Goal: Information Seeking & Learning: Find specific fact

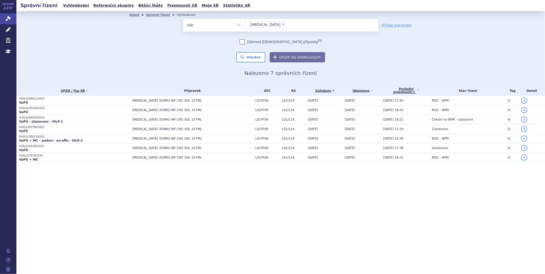
click at [282, 23] on span "×" at bounding box center [283, 24] width 3 height 3
click at [245, 23] on select "LIBTAYO" at bounding box center [245, 24] width 0 height 13
select select
type input "mi"
type input "minj"
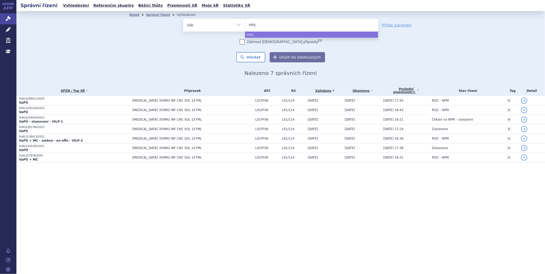
type input "minju"
type input "minjuvi"
select select "minjuvi"
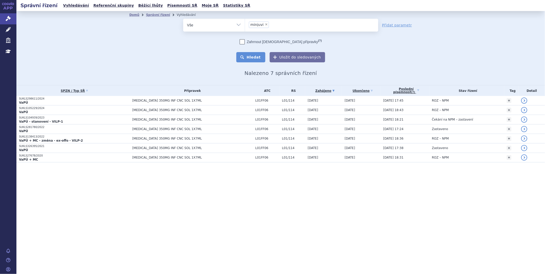
click at [261, 53] on button "Hledat" at bounding box center [250, 57] width 29 height 10
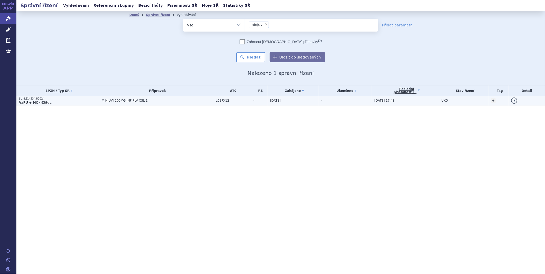
click at [45, 102] on strong "VaPÚ + MC - §39da" at bounding box center [35, 103] width 33 height 4
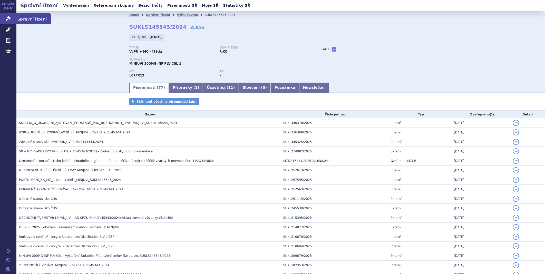
click at [7, 16] on icon at bounding box center [8, 18] width 5 height 5
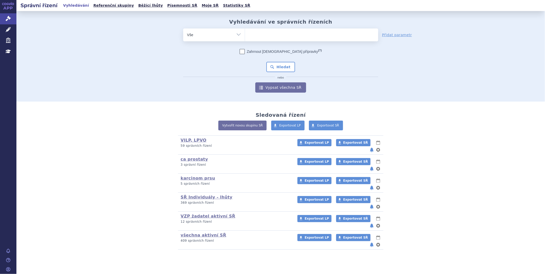
click at [249, 31] on ul at bounding box center [311, 33] width 133 height 11
click at [245, 31] on select at bounding box center [245, 34] width 0 height 13
type input "qu"
type input "qui"
type input "quin"
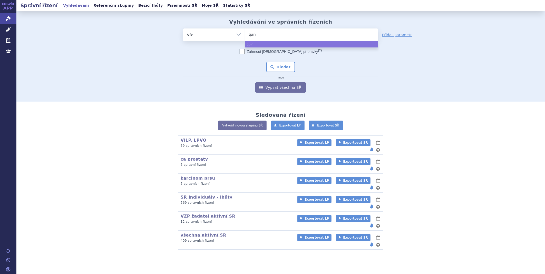
type input "quinl"
type input "quinloc"
type input "quinlock"
select select "quinlock"
click at [278, 63] on button "Hledat" at bounding box center [280, 67] width 29 height 10
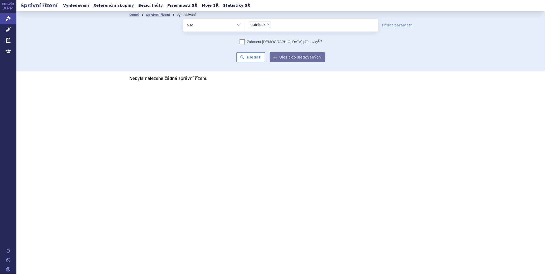
click at [266, 22] on li "× quinlock" at bounding box center [260, 25] width 22 height 6
click at [245, 22] on select "quinlock" at bounding box center [245, 24] width 0 height 13
click at [267, 24] on span "×" at bounding box center [268, 24] width 3 height 3
click at [245, 24] on select "quinlock" at bounding box center [245, 24] width 0 height 13
select select
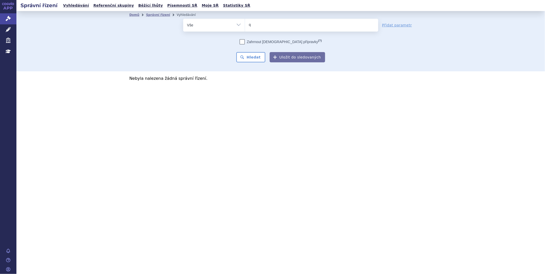
type input "qi"
type input "qin"
type input "qinl"
type input "qinlo"
type input "qinlock"
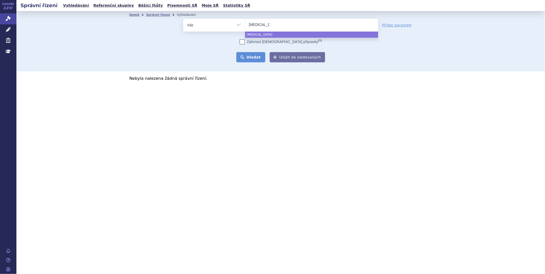
select select "qinlock"
click at [246, 54] on button "Hledat" at bounding box center [250, 57] width 29 height 10
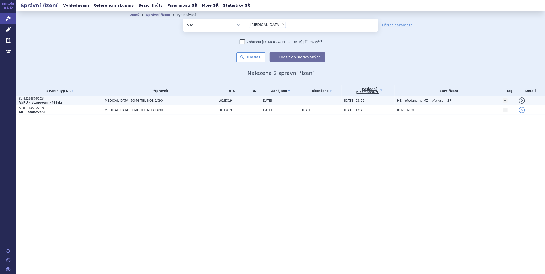
click at [39, 97] on p "SUKLS295576/2024" at bounding box center [60, 99] width 82 height 4
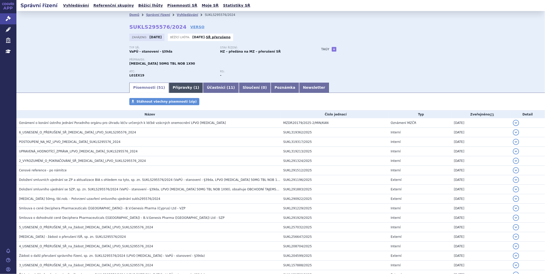
click at [175, 85] on link "Přípravky ( 1 )" at bounding box center [186, 88] width 34 height 10
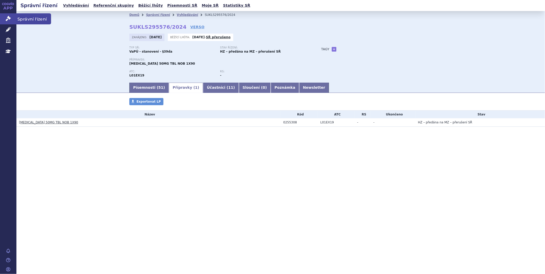
click at [4, 19] on link "Správní řízení" at bounding box center [8, 18] width 16 height 11
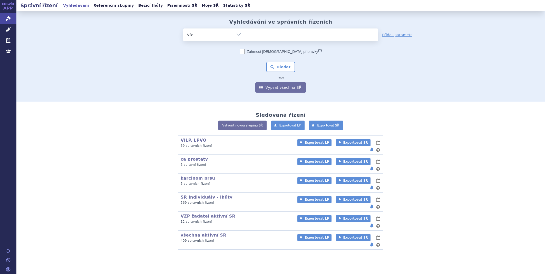
click at [270, 33] on ul at bounding box center [311, 33] width 133 height 11
click at [245, 33] on select at bounding box center [245, 34] width 0 height 13
type input "fa"
type input "fab"
type input "fabha"
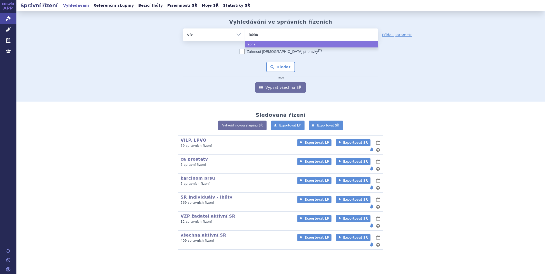
type input "fabhal"
type input "fabhalt"
type input "fabhalta"
select select "fabhalta"
click at [276, 65] on button "Hledat" at bounding box center [280, 67] width 29 height 10
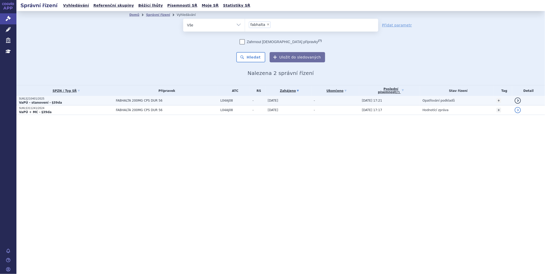
click at [35, 101] on strong "VaPÚ - stanovení - §39da" at bounding box center [40, 103] width 43 height 4
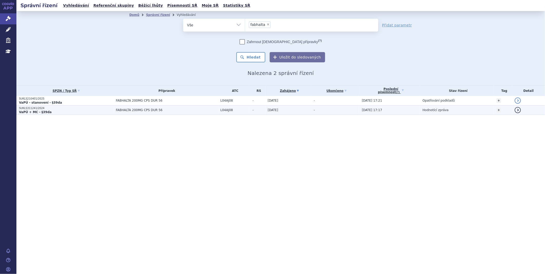
click at [31, 111] on strong "VaPÚ + MC - §39da" at bounding box center [35, 112] width 33 height 4
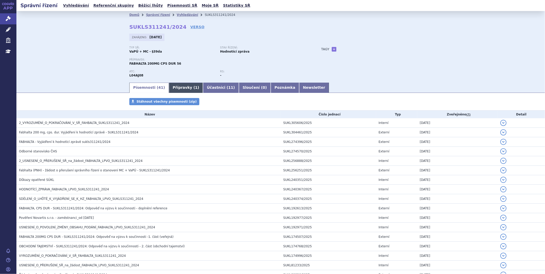
click at [171, 87] on link "Přípravky ( 1 )" at bounding box center [186, 88] width 34 height 10
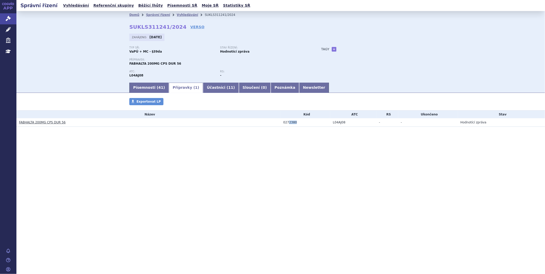
drag, startPoint x: 288, startPoint y: 124, endPoint x: 298, endPoint y: 123, distance: 9.5
click at [298, 123] on div "0272380" at bounding box center [306, 123] width 47 height 4
click at [9, 16] on icon at bounding box center [8, 18] width 5 height 5
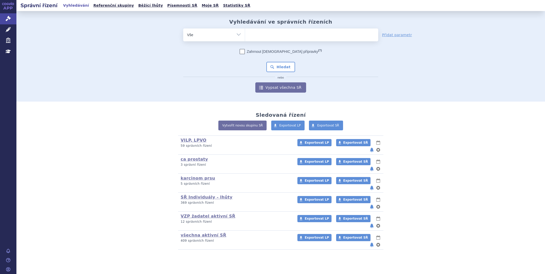
click at [255, 33] on ul at bounding box center [311, 33] width 133 height 11
click at [245, 33] on select at bounding box center [245, 34] width 0 height 13
type input "vy"
type input "vylo"
type input "vyloy"
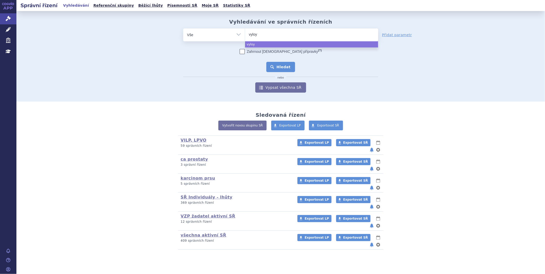
select select "vyloy"
click at [281, 64] on button "Hledat" at bounding box center [280, 67] width 29 height 10
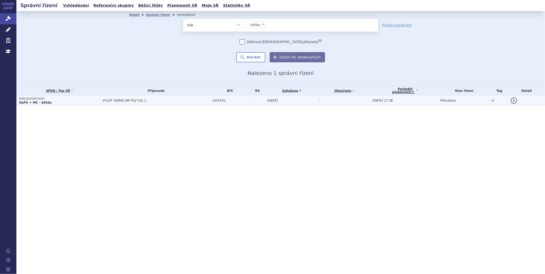
click at [34, 101] on strong "VaPÚ + MC - §39da" at bounding box center [35, 103] width 33 height 4
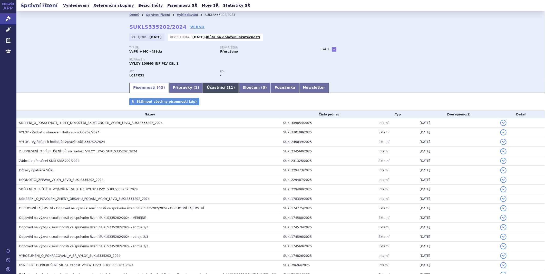
click at [203, 86] on link "Účastníci ( 11 )" at bounding box center [221, 88] width 36 height 10
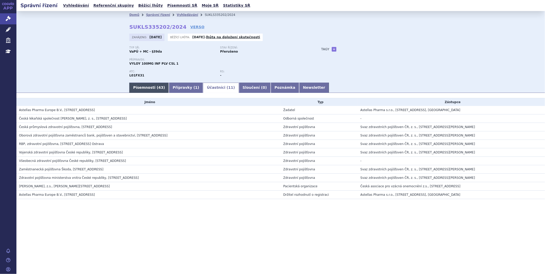
click at [152, 88] on link "Písemnosti ( 43 )" at bounding box center [149, 88] width 40 height 10
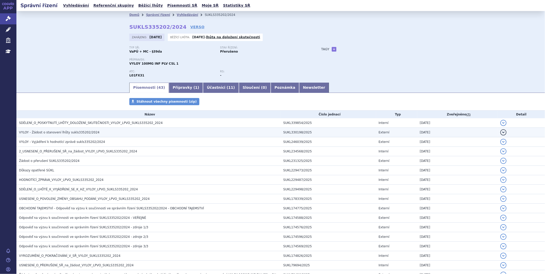
click at [76, 137] on td "VYLOY - Žádost o stanovení lhůty sukls335202/2024" at bounding box center [148, 132] width 264 height 9
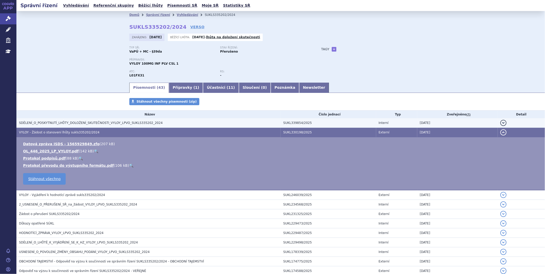
click at [81, 125] on span "SDĚLENÍ_O_POSKYTNUTÍ_LHŮTY_DOLOŽENÍ_SKUTEČNOSTI_VYLOY_LPVO_SUKLS335202_2024" at bounding box center [91, 123] width 144 height 4
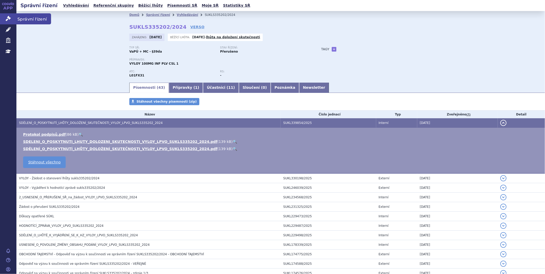
click at [4, 18] on link "Správní řízení" at bounding box center [8, 18] width 16 height 11
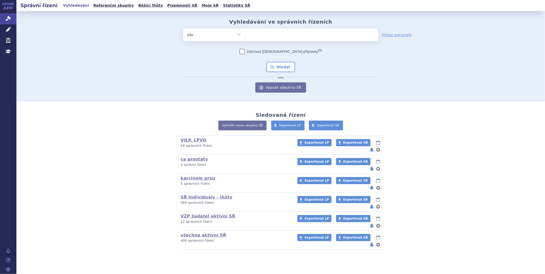
click at [258, 33] on ul at bounding box center [311, 33] width 133 height 11
click at [245, 33] on select at bounding box center [245, 34] width 0 height 13
type input "vyl"
type input "vylo"
type input "vyloy"
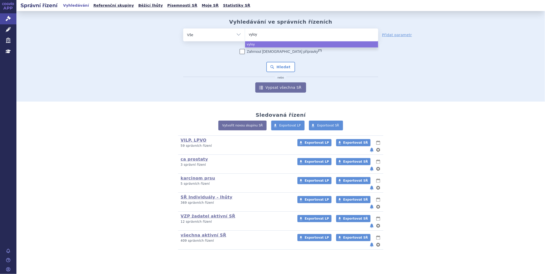
select select "vyloy"
click at [287, 62] on div "Zahrnout bratrské přípravky (?) Hledat nebo Vypsat všechna SŘ" at bounding box center [280, 71] width 195 height 44
click at [286, 65] on button "Hledat" at bounding box center [280, 67] width 29 height 10
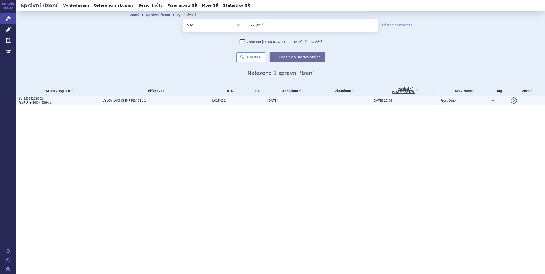
click at [126, 99] on span "VYLOY 100MG INF PLV CSL 1" at bounding box center [156, 101] width 107 height 4
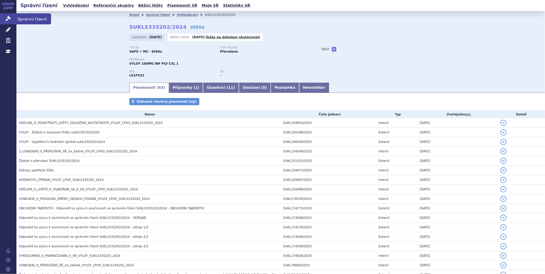
click at [8, 18] on icon at bounding box center [8, 18] width 5 height 5
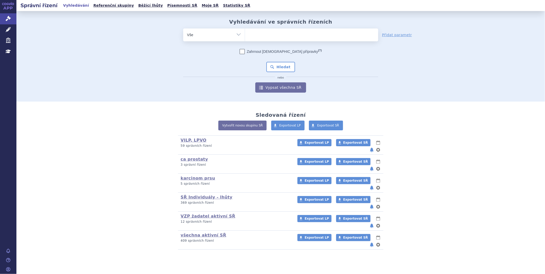
click at [289, 36] on ul at bounding box center [311, 33] width 133 height 11
click at [245, 36] on select at bounding box center [245, 34] width 0 height 13
type input "FRU"
type input "FRUZ"
type input "FRUZA"
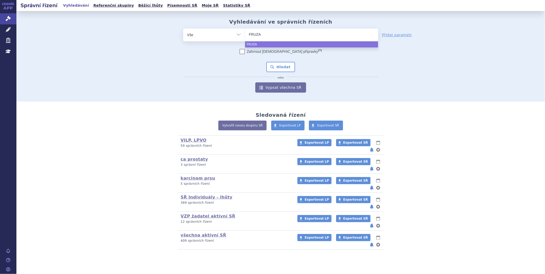
type input "FRUZAQ"
type input "FRUZAQL"
type input "FRUZAQLA"
select select "FRUZAQLA"
click at [279, 68] on button "Hledat" at bounding box center [280, 67] width 29 height 10
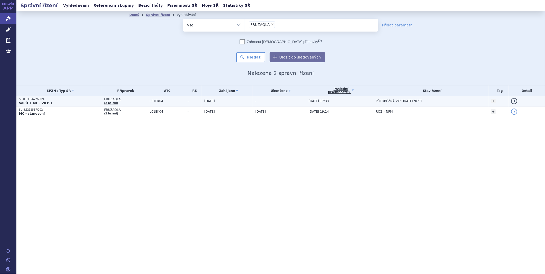
click at [32, 102] on strong "VaPÚ + MC - VILP-1" at bounding box center [36, 103] width 34 height 4
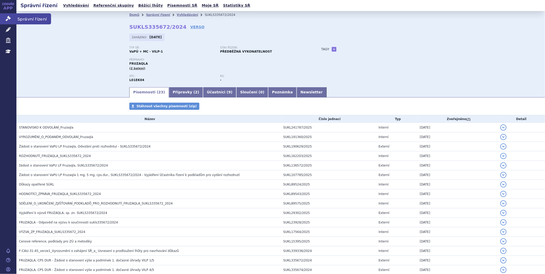
click at [4, 16] on link "Správní řízení" at bounding box center [8, 18] width 16 height 11
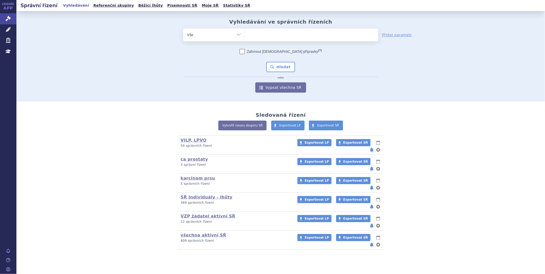
click at [265, 35] on ul at bounding box center [311, 33] width 133 height 11
click at [245, 35] on select at bounding box center [245, 34] width 0 height 13
type input "IQI"
type input "IQIR"
type input "IQIRV"
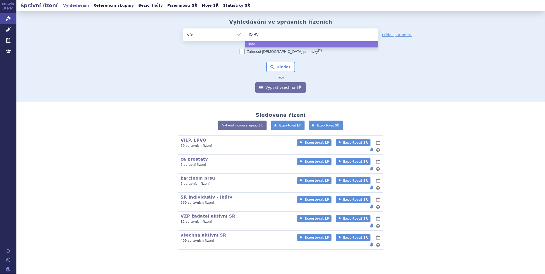
type input "IQIRVO"
select select "IQIRVO"
click at [273, 65] on button "Hledat" at bounding box center [280, 67] width 29 height 10
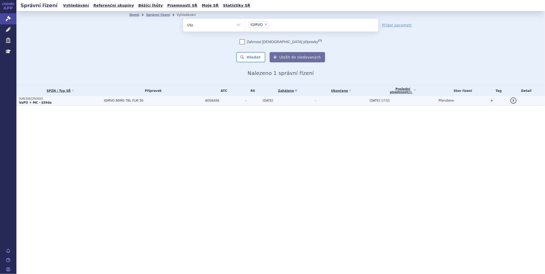
click at [37, 101] on strong "VaPÚ + MC - §39da" at bounding box center [35, 103] width 33 height 4
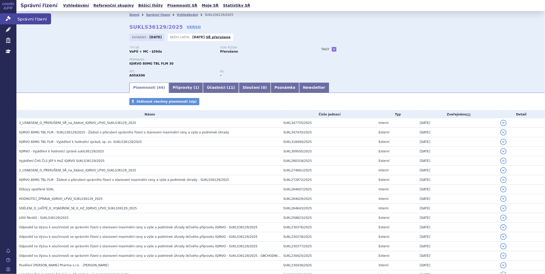
click at [6, 19] on icon at bounding box center [8, 18] width 5 height 5
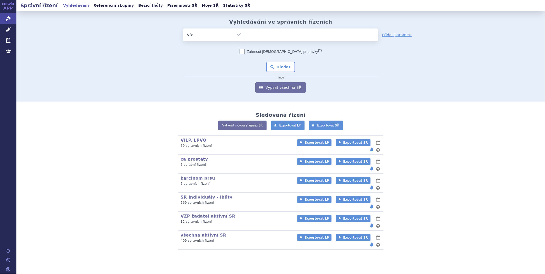
click at [268, 35] on ul at bounding box center [311, 33] width 133 height 11
click at [245, 35] on select at bounding box center [245, 34] width 0 height 13
type input "LI"
type input "LIB"
type input "LIBT"
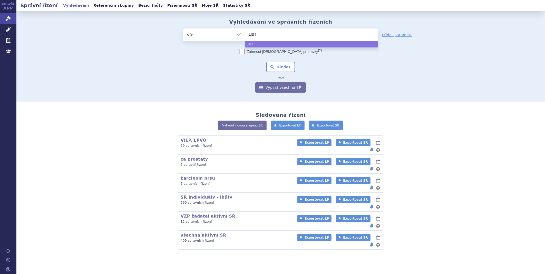
type input "LIBTA"
type input "LIBTAY"
type input "LIBTAYO"
select select "[MEDICAL_DATA]"
click at [280, 65] on button "Hledat" at bounding box center [280, 67] width 29 height 10
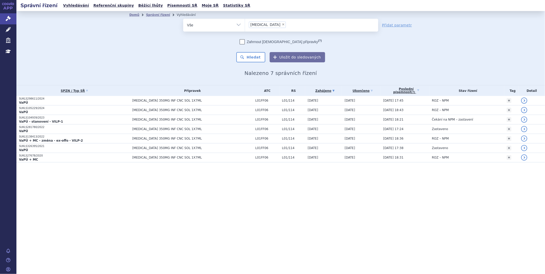
click at [268, 24] on li "× [MEDICAL_DATA]" at bounding box center [267, 25] width 37 height 6
click at [245, 24] on select "[MEDICAL_DATA]" at bounding box center [245, 24] width 0 height 13
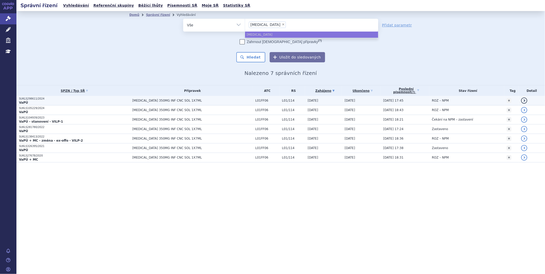
click at [167, 98] on td "[MEDICAL_DATA] 350MG INF CNC SOL 1X7ML" at bounding box center [191, 100] width 123 height 9
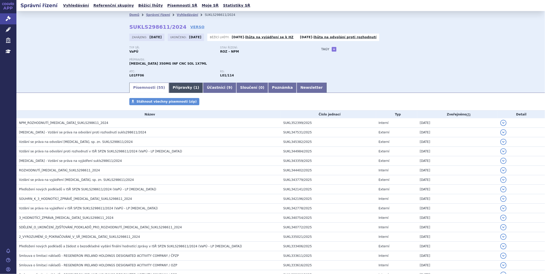
click at [170, 88] on link "Přípravky ( 1 )" at bounding box center [186, 88] width 34 height 10
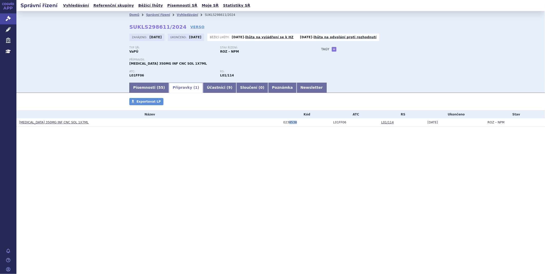
drag, startPoint x: 288, startPoint y: 122, endPoint x: 296, endPoint y: 122, distance: 8.0
click at [296, 122] on div "0238538" at bounding box center [306, 123] width 47 height 4
click at [8, 16] on icon at bounding box center [8, 18] width 5 height 5
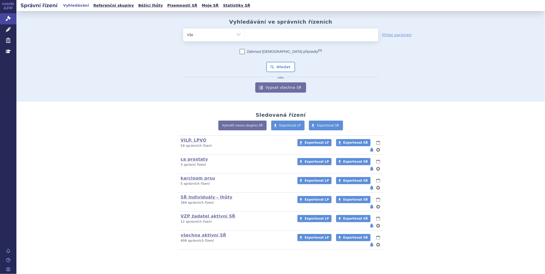
click at [263, 34] on ul at bounding box center [311, 33] width 133 height 11
click at [245, 34] on select at bounding box center [245, 34] width 0 height 13
type input "TA"
type input "TAL"
type input "TALV"
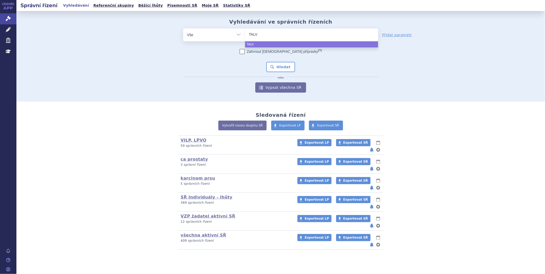
type input "TALVE"
type input "TALVEY"
select select "TALVEY"
click at [275, 70] on button "Hledat" at bounding box center [280, 67] width 29 height 10
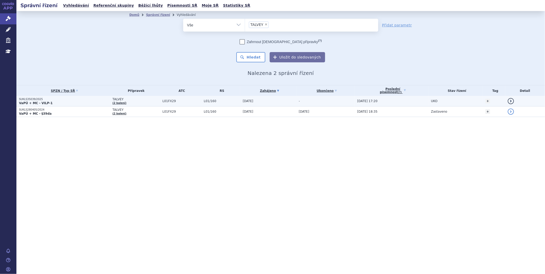
click at [33, 99] on p "SUKLS35039/2025" at bounding box center [64, 99] width 91 height 4
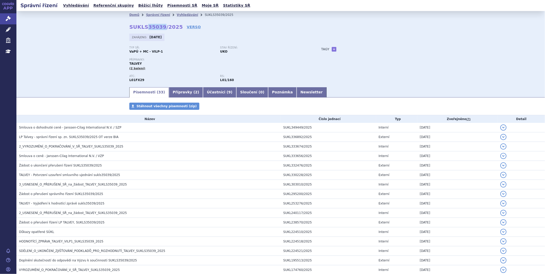
drag, startPoint x: 143, startPoint y: 25, endPoint x: 159, endPoint y: 28, distance: 16.1
click at [159, 28] on strong "SUKLS35039/2025" at bounding box center [156, 27] width 54 height 6
click at [176, 94] on link "Přípravky ( 2 )" at bounding box center [186, 92] width 34 height 10
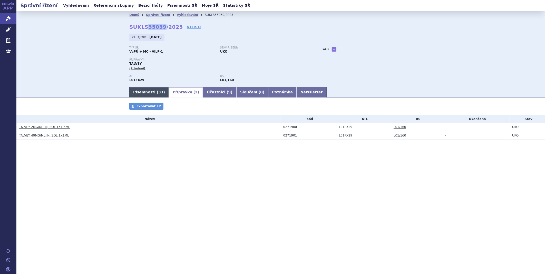
click at [151, 88] on link "Písemnosti ( 33 )" at bounding box center [149, 92] width 40 height 10
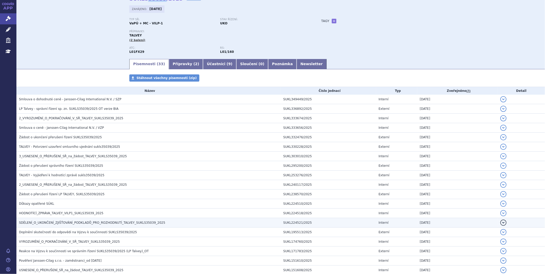
scroll to position [28, 0]
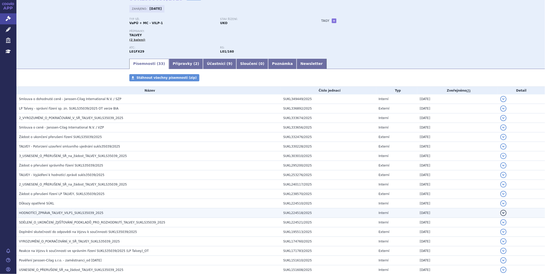
click at [75, 214] on span "HODNOTÍCÍ_ZPRÁVA_TALVEY_VILP1_SUKLS35039_2025" at bounding box center [61, 213] width 84 height 4
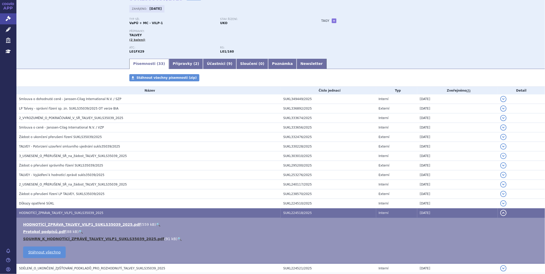
click at [64, 241] on link "SOUHRN_K_HODNOTÍCÍ_ZPRÁVĚ_TALVEY_VILP1_SUKLS35039_2025.pdf" at bounding box center [93, 239] width 141 height 4
